Goal: Information Seeking & Learning: Learn about a topic

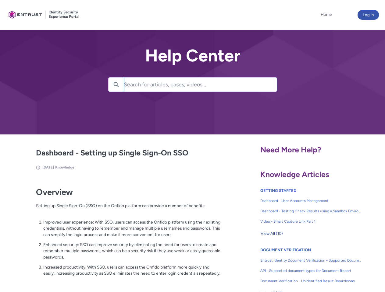
click at [116, 85] on lightning-primitive-icon "button" at bounding box center [115, 84] width 5 height 5
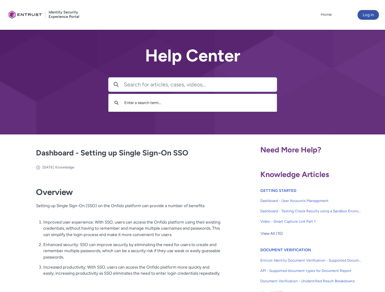
click at [117, 233] on p "Improved user experience: With SSO, users can access the Onfido platform using …" at bounding box center [131, 228] width 177 height 19
click at [271, 234] on span "View All (10)" at bounding box center [271, 233] width 22 height 9
click at [294, 266] on link "API - Supported document types for Document Report" at bounding box center [310, 271] width 101 height 10
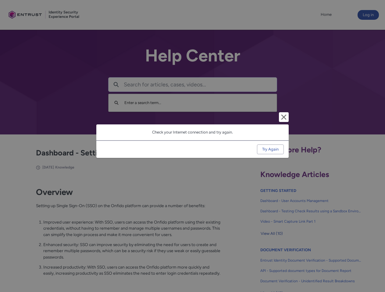
click at [375, 266] on div "Cancel and close Check your Internet connection and try again. Try Again" at bounding box center [192, 146] width 385 height 292
